Goal: Transaction & Acquisition: Purchase product/service

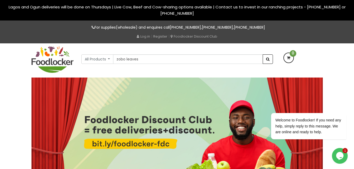
type input "zobo leaves"
click at [269, 58] on span "submit" at bounding box center [267, 59] width 3 height 4
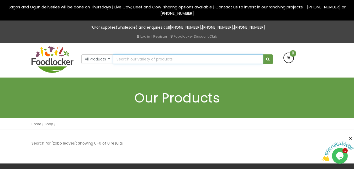
click at [205, 61] on input "text" at bounding box center [187, 58] width 149 height 9
type input "hibiscus flower"
click at [262, 54] on button "submit" at bounding box center [267, 58] width 10 height 9
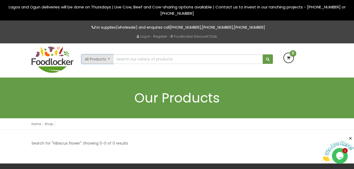
click at [96, 58] on button "All Products" at bounding box center [97, 58] width 32 height 9
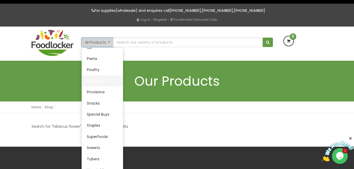
scroll to position [27, 0]
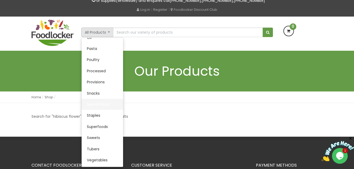
click at [94, 103] on link "Special Buys" at bounding box center [102, 104] width 41 height 11
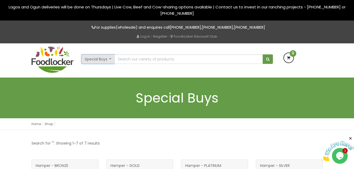
click at [107, 58] on button "Special Buys" at bounding box center [98, 58] width 34 height 9
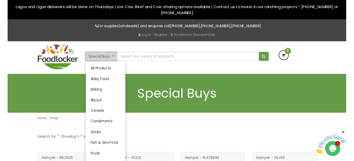
scroll to position [2, 0]
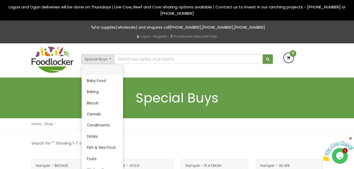
click at [102, 67] on link "All Products" at bounding box center [102, 69] width 41 height 11
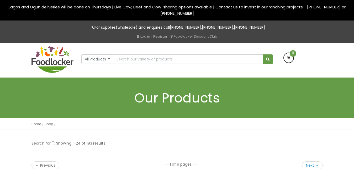
click at [56, 58] on img at bounding box center [52, 59] width 42 height 27
